Goal: Navigation & Orientation: Understand site structure

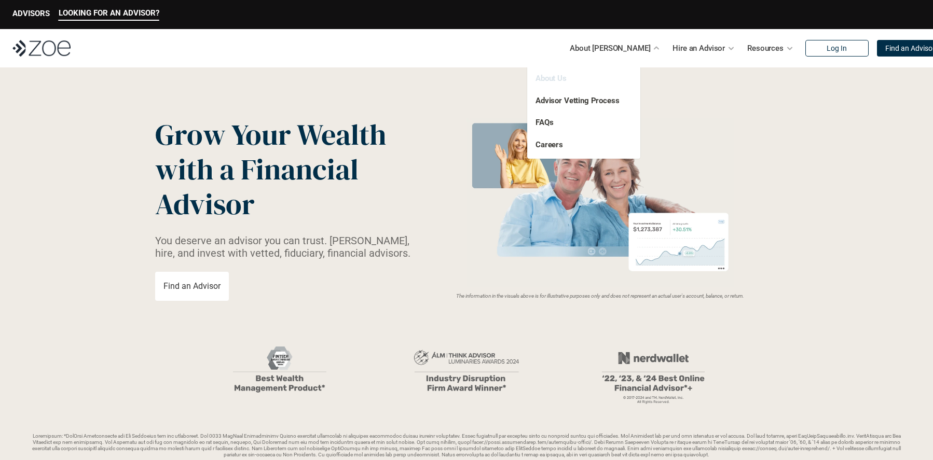
click at [552, 78] on link "About Us" at bounding box center [551, 78] width 31 height 9
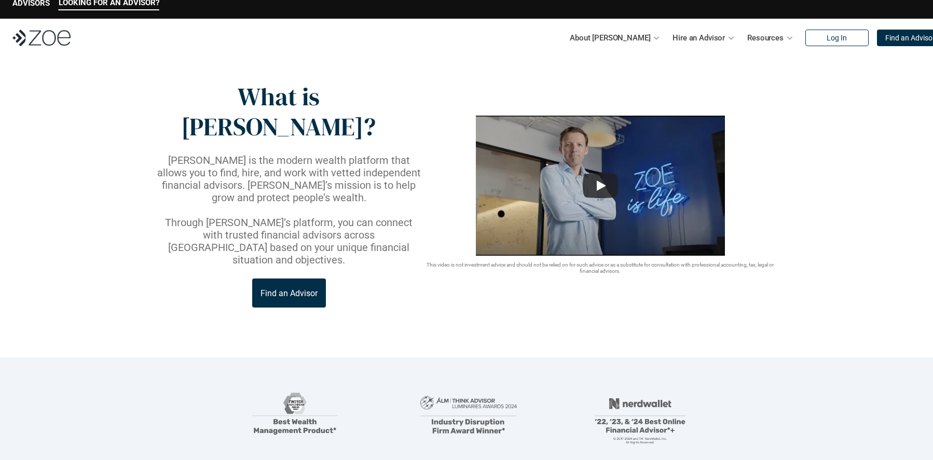
scroll to position [13, 0]
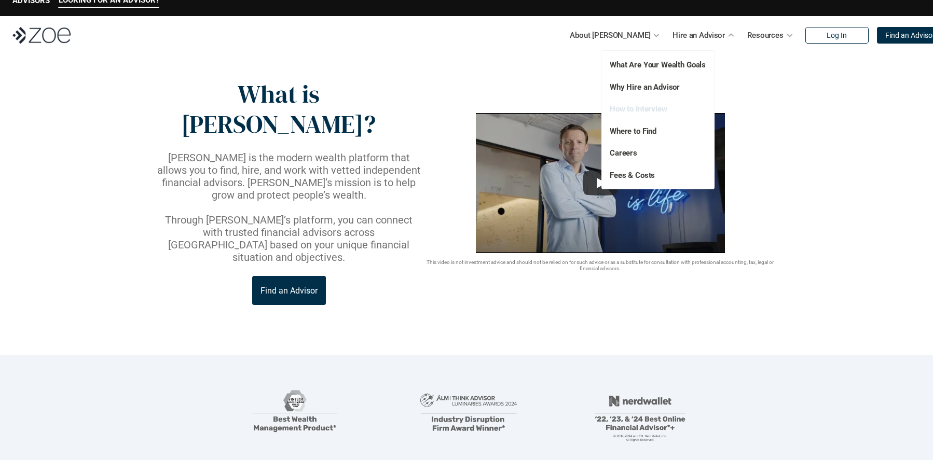
click at [640, 109] on link "How to Interview" at bounding box center [639, 108] width 58 height 9
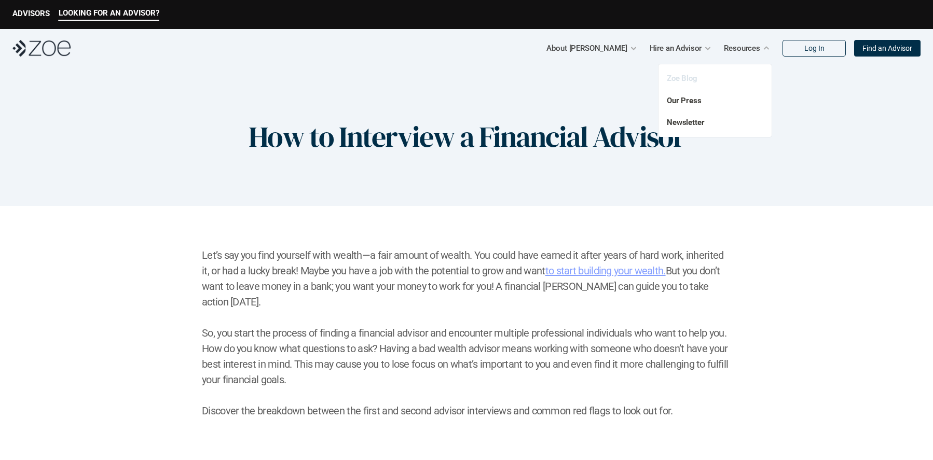
click at [686, 78] on link "Zoe Blog" at bounding box center [682, 78] width 31 height 9
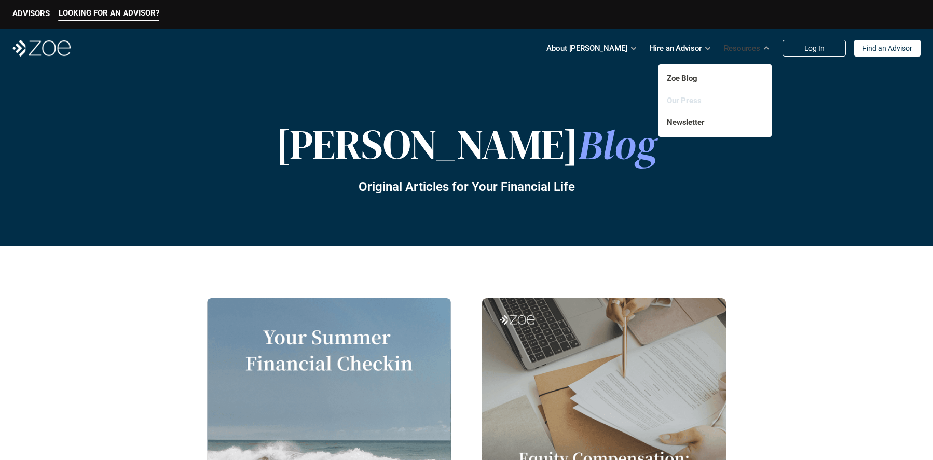
click at [687, 101] on link "Our Press" at bounding box center [684, 100] width 35 height 9
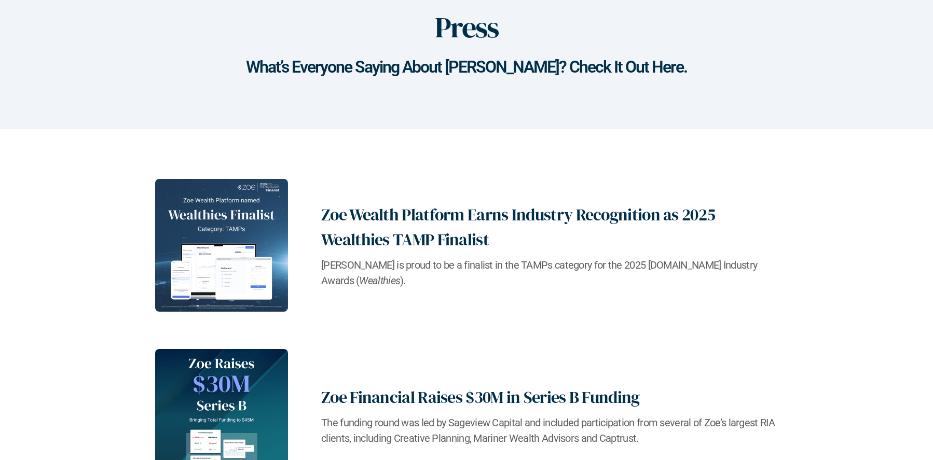
scroll to position [96, 0]
